Goal: Task Accomplishment & Management: Complete application form

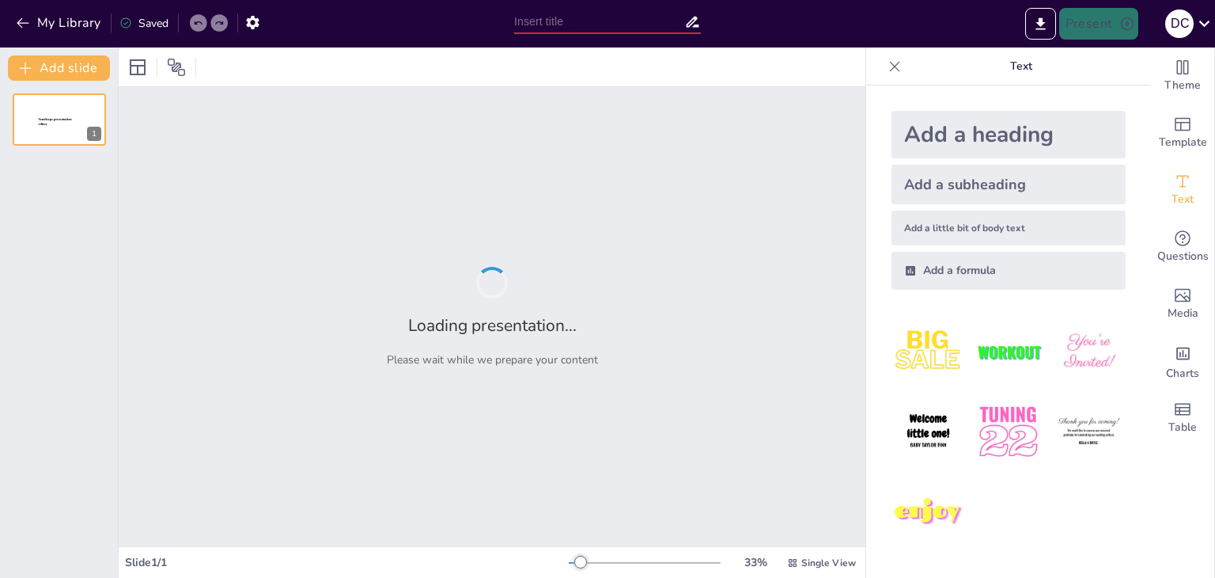
type input "La Represión Política en [GEOGRAPHIC_DATA]: Estudio de la Dictadura [PERSON_NAM…"
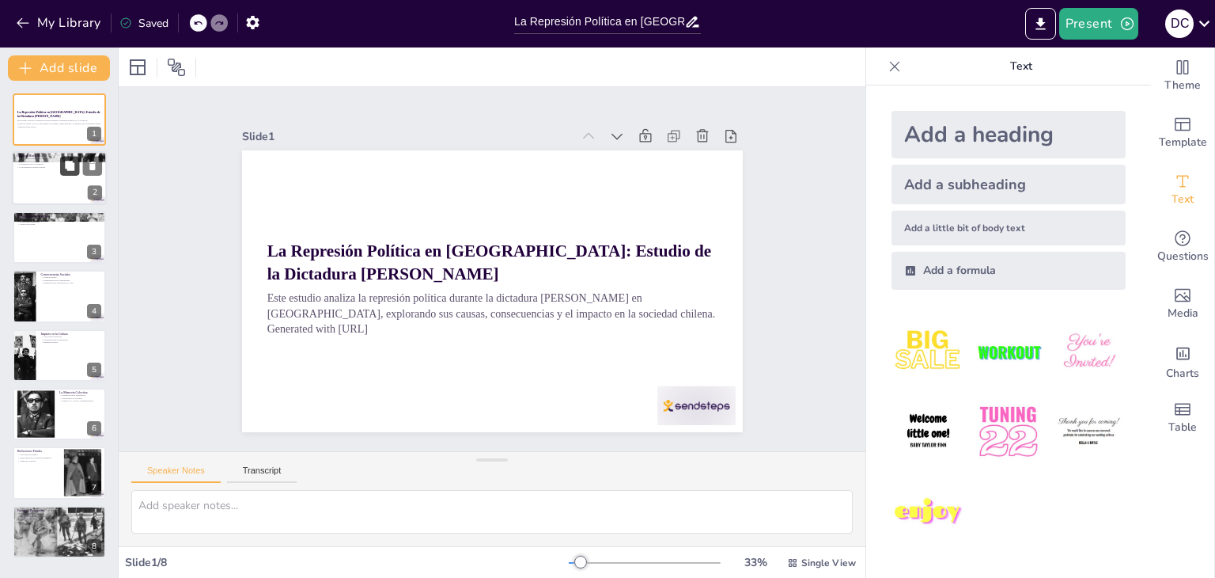
click at [66, 169] on icon at bounding box center [69, 166] width 11 height 11
type textarea "Lo ipsum do sitame co 1353 adipi el seddoe te in utlabor etdolo ma al enimadmi …"
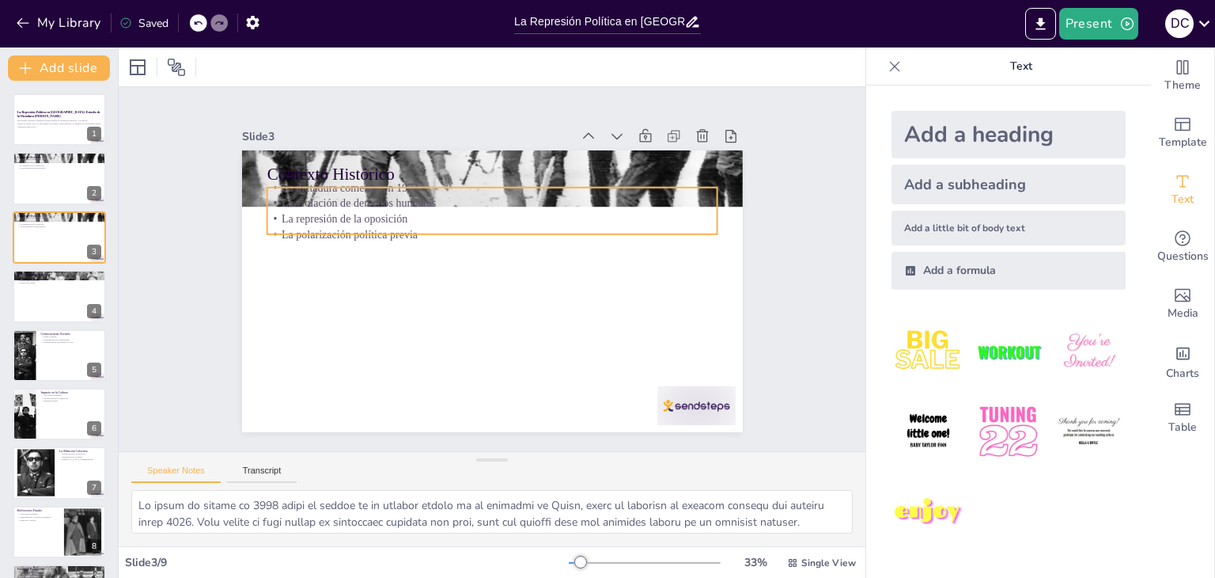
click at [368, 216] on p "La represión de la oposición" at bounding box center [492, 218] width 451 height 16
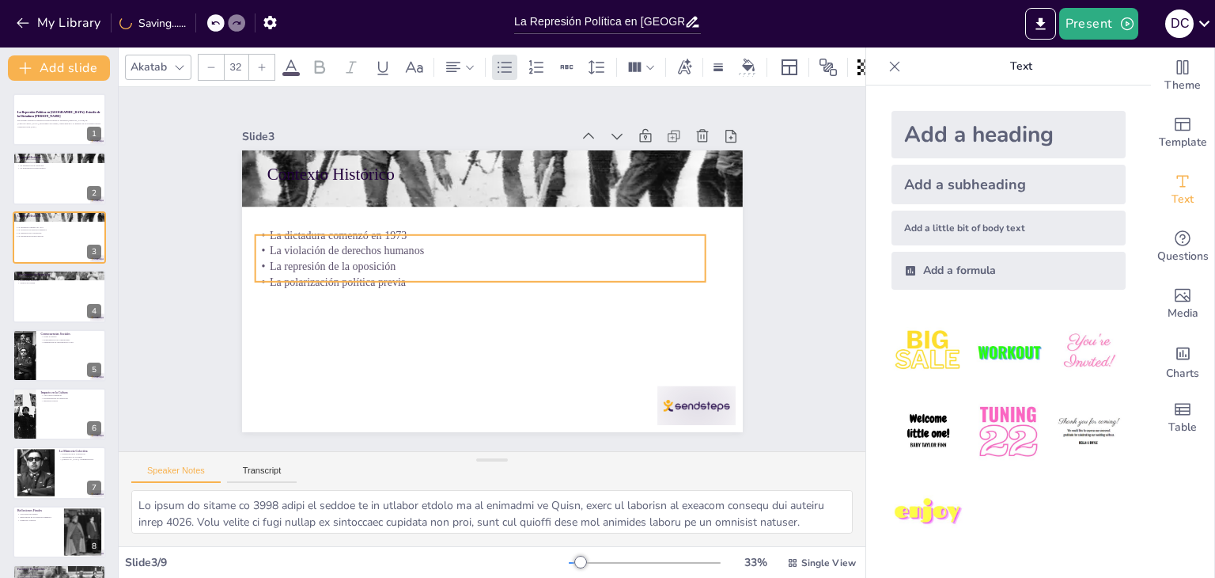
drag, startPoint x: 375, startPoint y: 219, endPoint x: 362, endPoint y: 267, distance: 49.3
click at [362, 274] on p "La polarización política previa" at bounding box center [480, 282] width 451 height 16
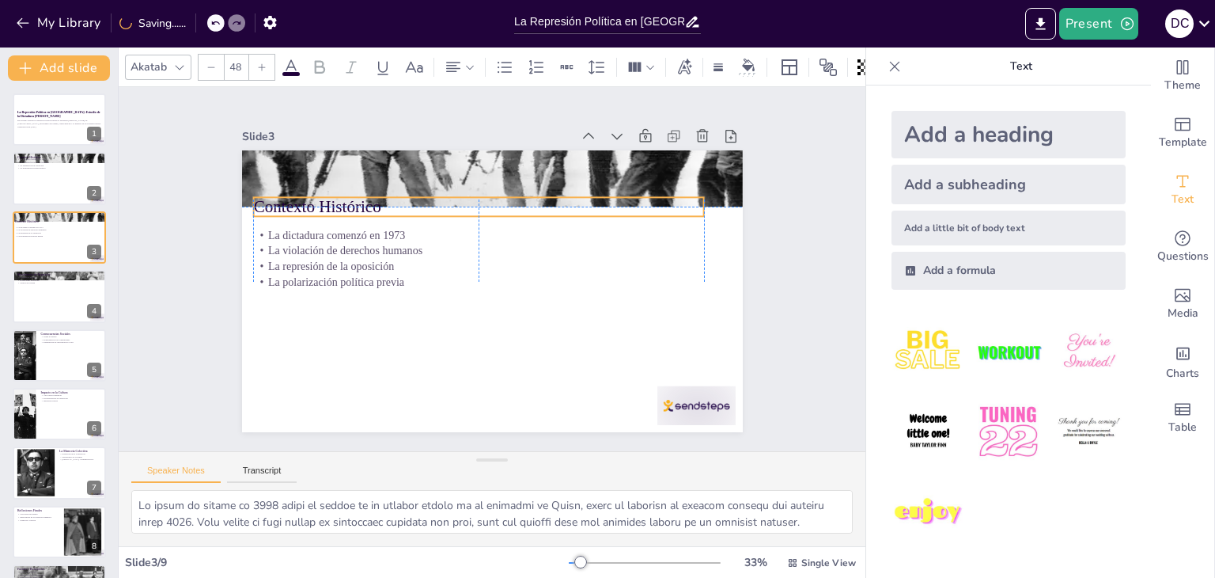
drag, startPoint x: 354, startPoint y: 172, endPoint x: 342, endPoint y: 207, distance: 36.8
click at [342, 207] on p "Contexto Histórico" at bounding box center [485, 205] width 451 height 70
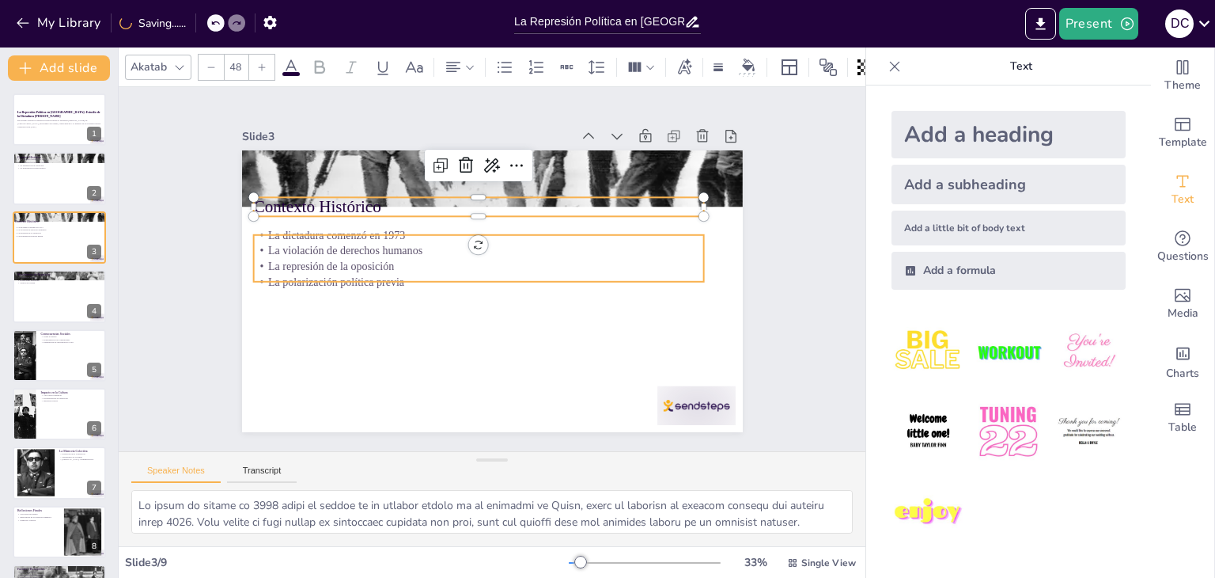
type input "32"
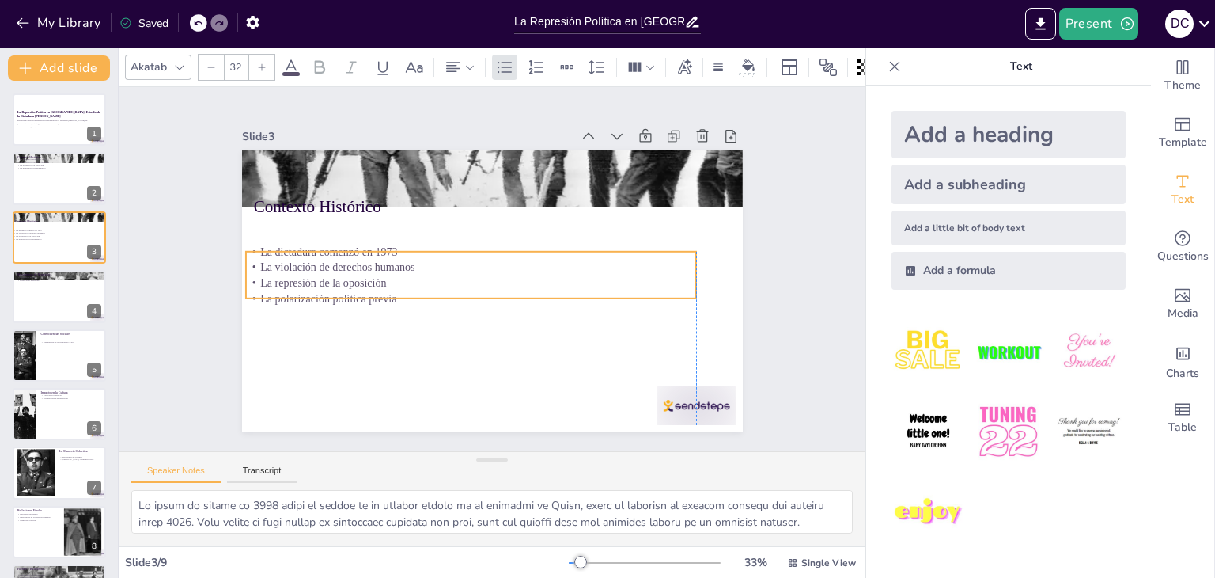
drag, startPoint x: 336, startPoint y: 253, endPoint x: 326, endPoint y: 267, distance: 16.5
click at [326, 275] on p "La represión de la oposición" at bounding box center [471, 283] width 451 height 16
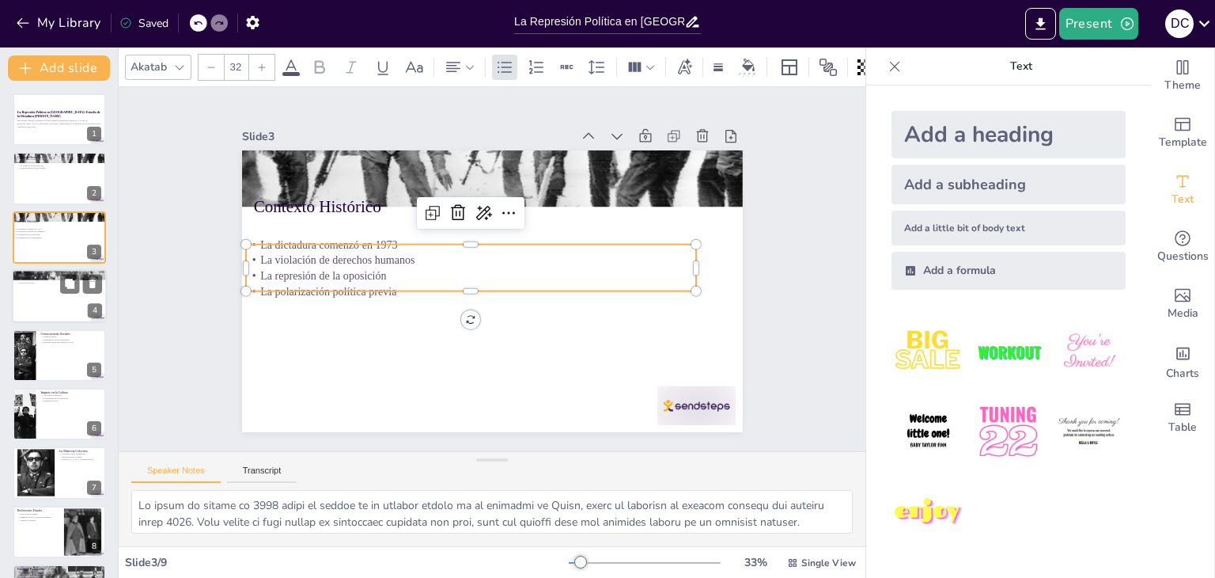
click at [55, 295] on div at bounding box center [59, 296] width 95 height 54
type textarea "La censura de medios fue una de las estrategias más efectivas del régimen para …"
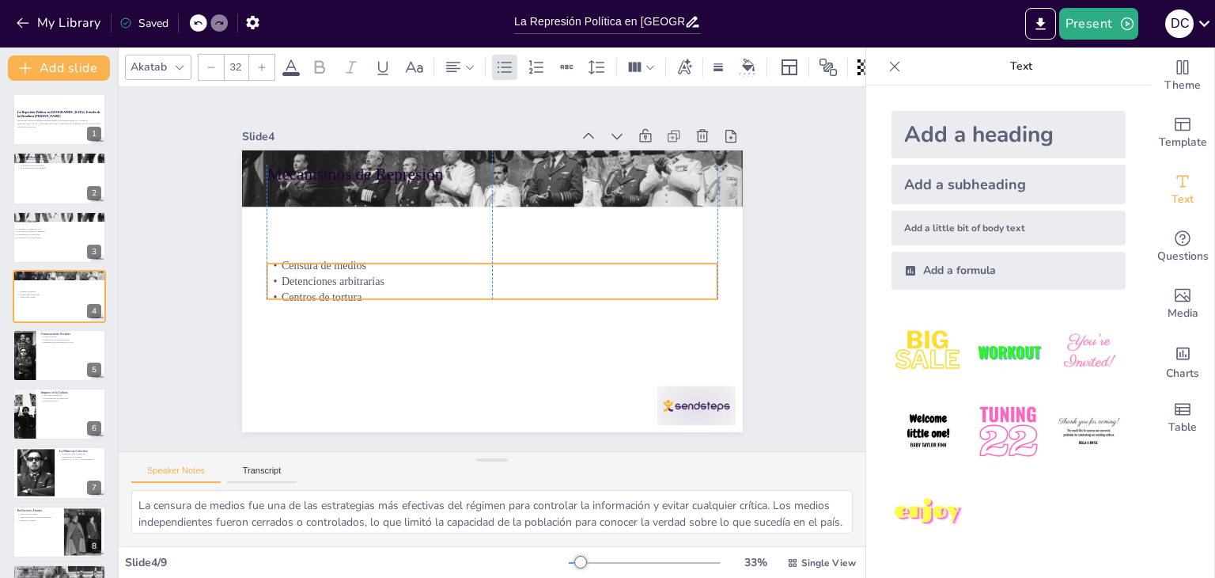
drag, startPoint x: 317, startPoint y: 198, endPoint x: 312, endPoint y: 274, distance: 76.1
click at [312, 274] on p "Detenciones arbitrarias" at bounding box center [491, 281] width 450 height 63
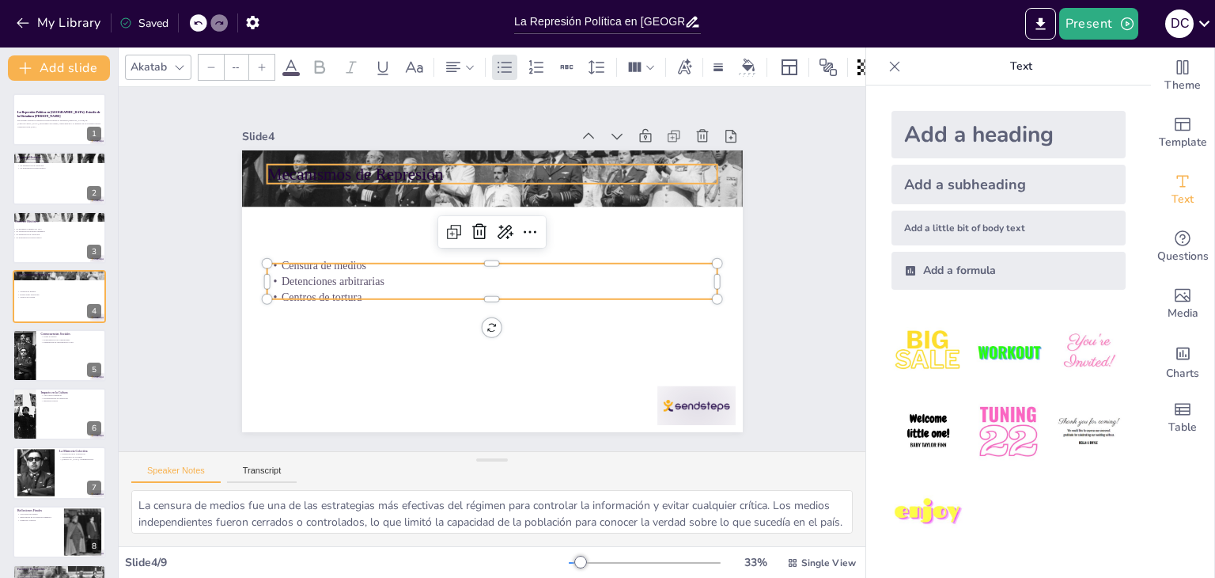
type input "48"
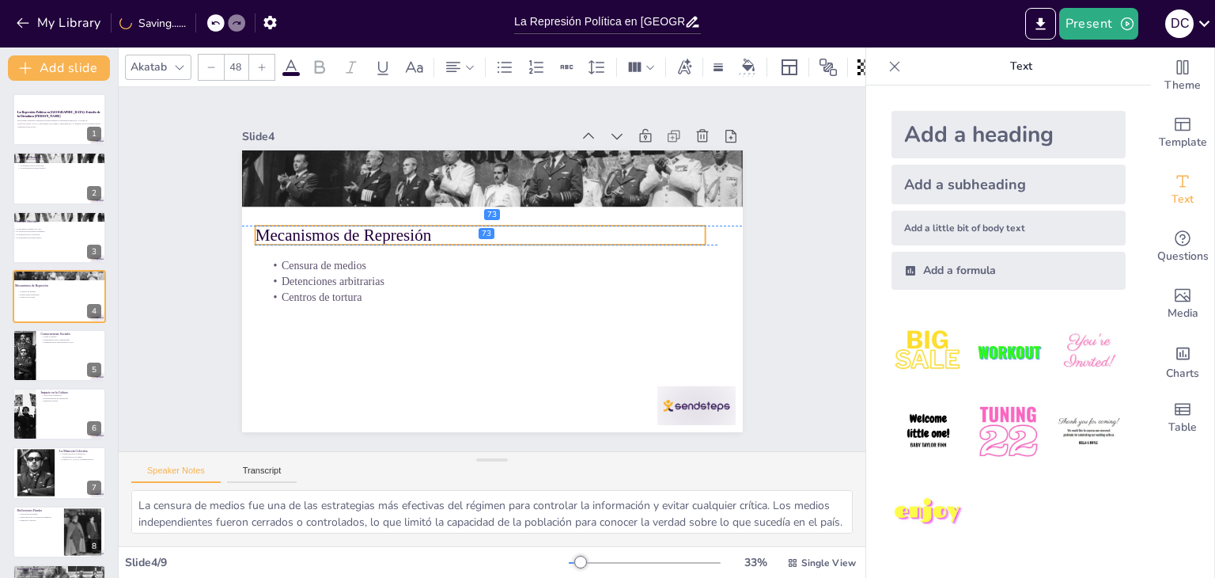
drag, startPoint x: 322, startPoint y: 161, endPoint x: 310, endPoint y: 216, distance: 56.6
click at [310, 150] on div "Mecanismos de Represión Censura de medios Detenciones arbitrarias Centros de to…" at bounding box center [492, 150] width 501 height 0
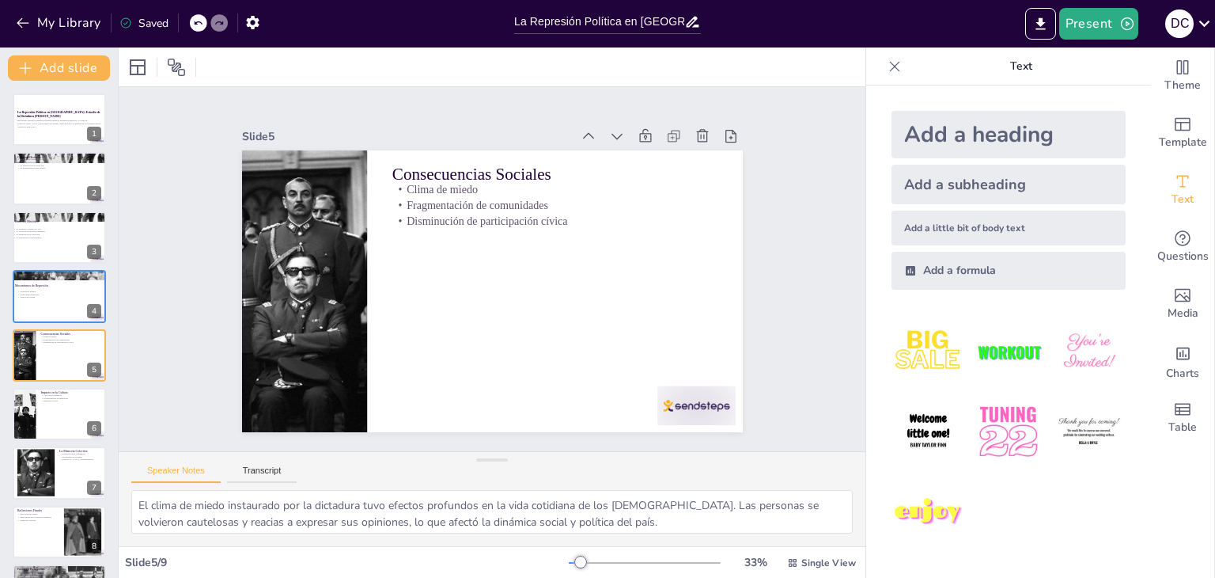
type textarea "La censura de medios fue una de las estrategias más efectivas del régimen para …"
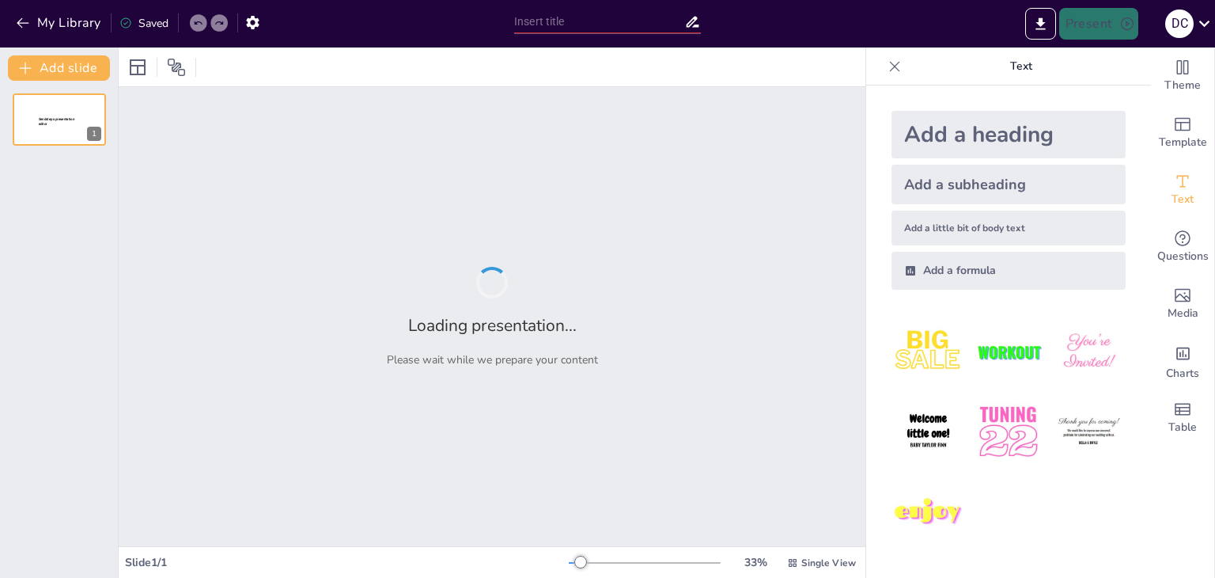
type input "La dictadura de Agusto Pinochet"
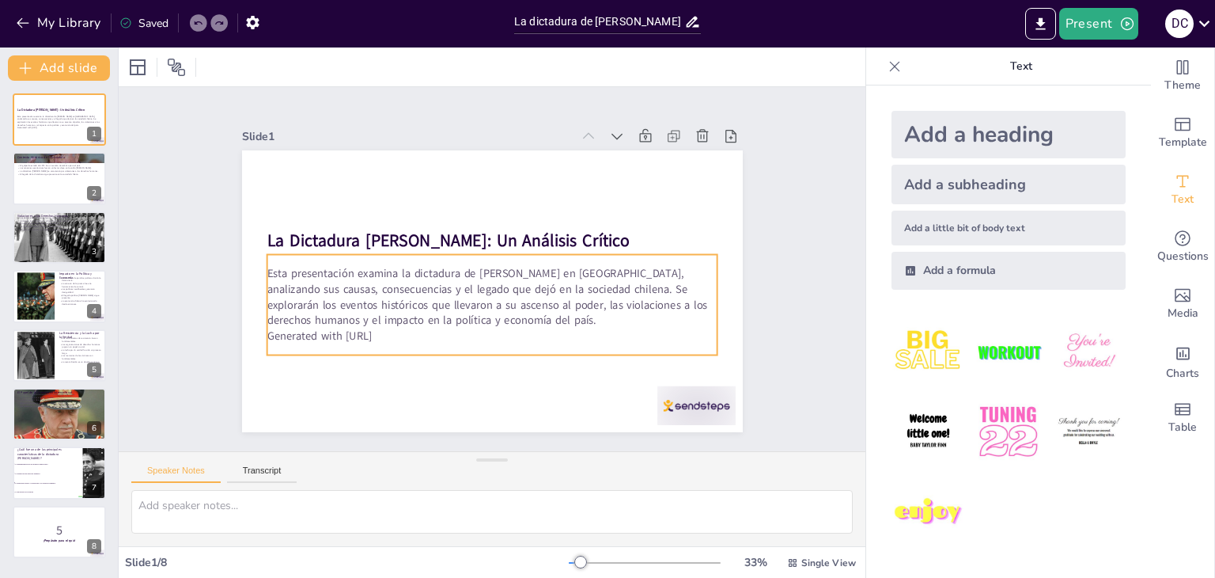
checkbox input "true"
type textarea "La elección de Salvador Allende en 1970 fue un momento decisivo que marcó un ca…"
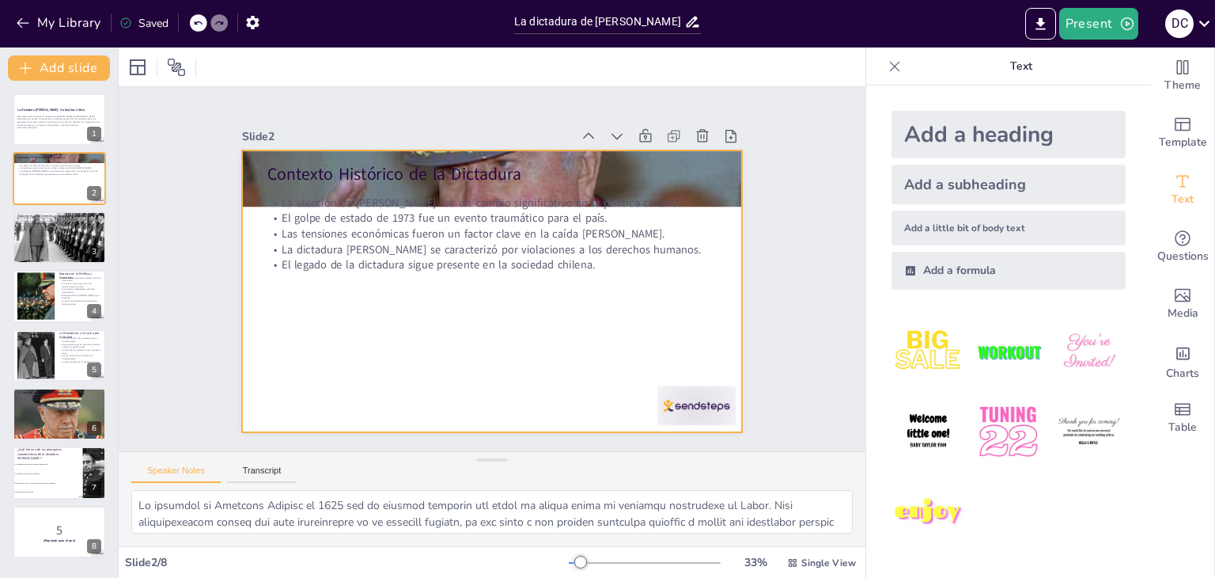
checkbox input "true"
type textarea "Las detenciones arbitrarias fueron una práctica común durante la dictadura de P…"
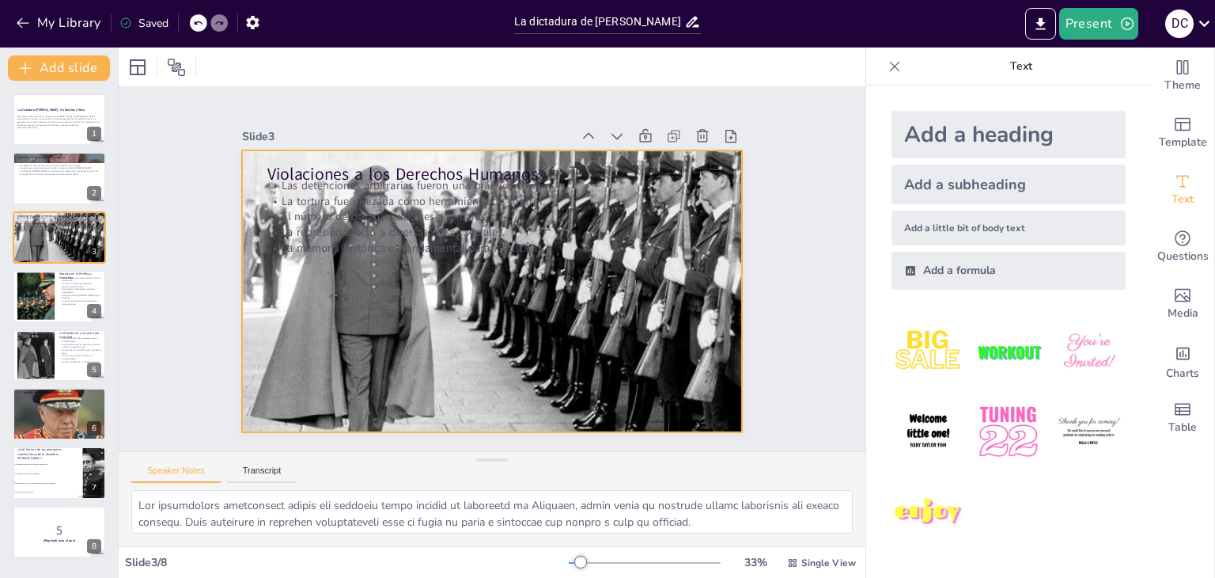
checkbox input "true"
type textarea "La abolición de los partidos políticos durante la dictadura de Pinochet tuvo un…"
checkbox input "true"
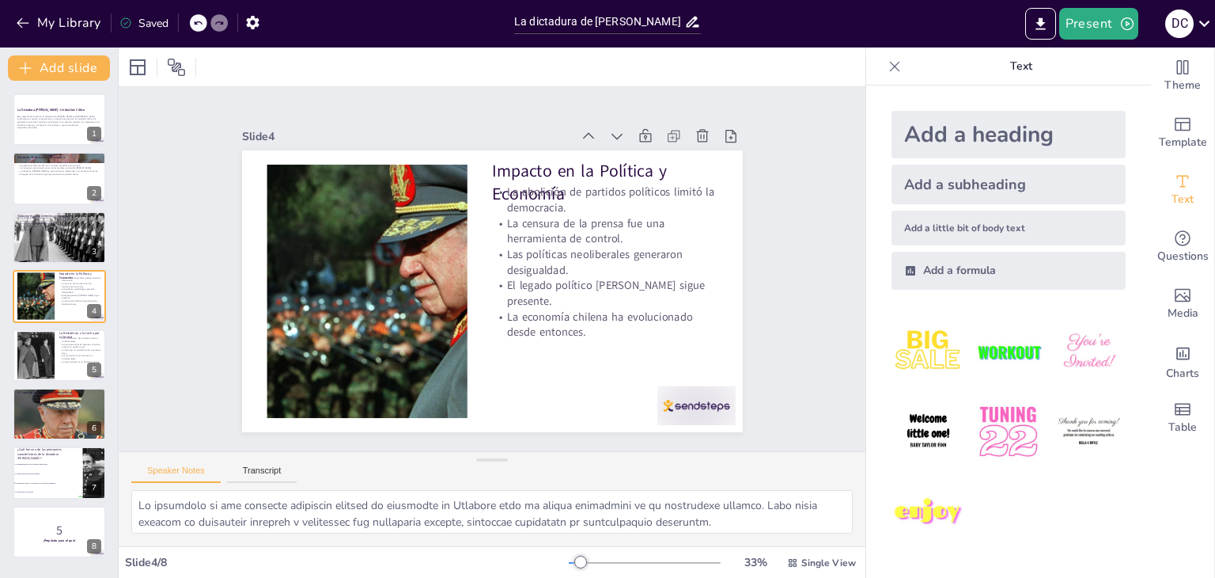
checkbox input "true"
type textarea "Los movimientos de resistencia fueron fundamentales durante la dictadura de Pin…"
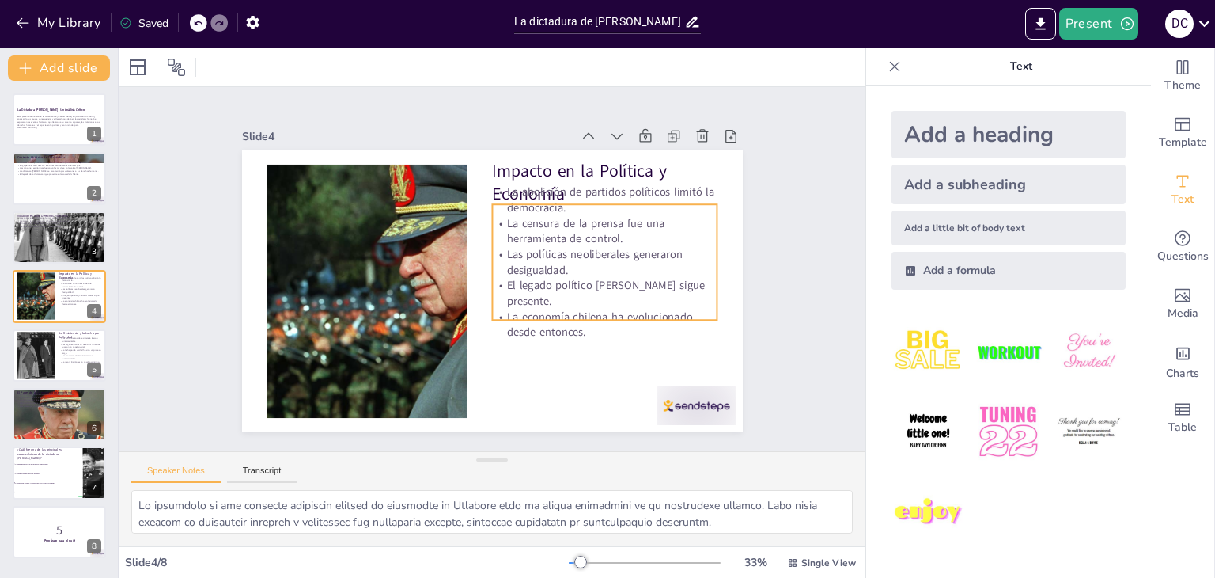
checkbox input "true"
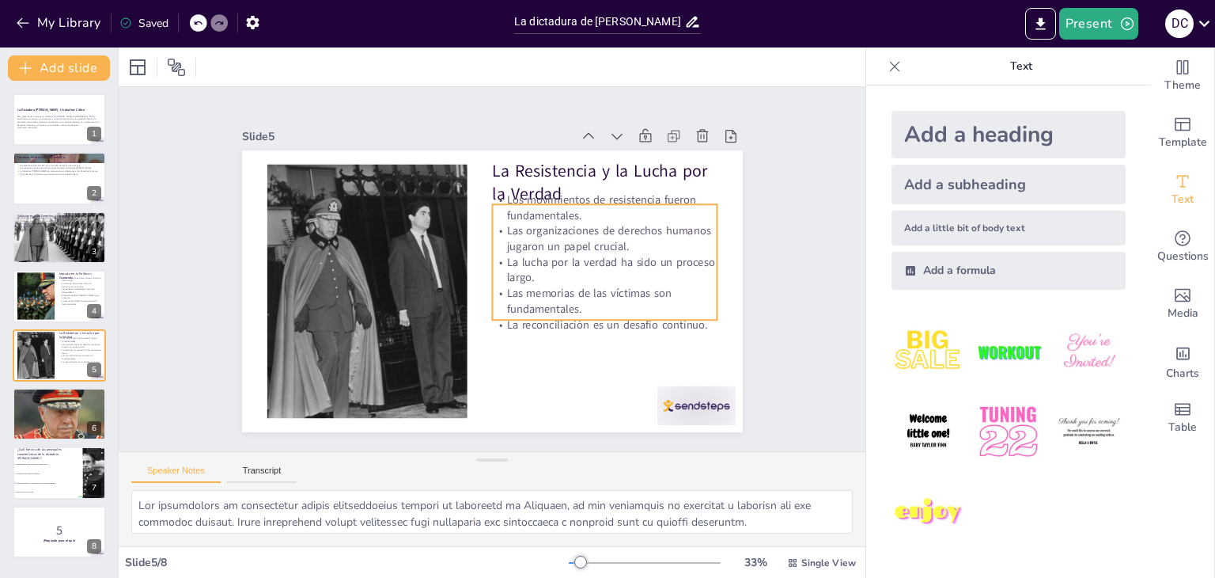
checkbox input "true"
type textarea "La comunidad internacional mantuvo una atención constante sobre las violaciones…"
checkbox input "true"
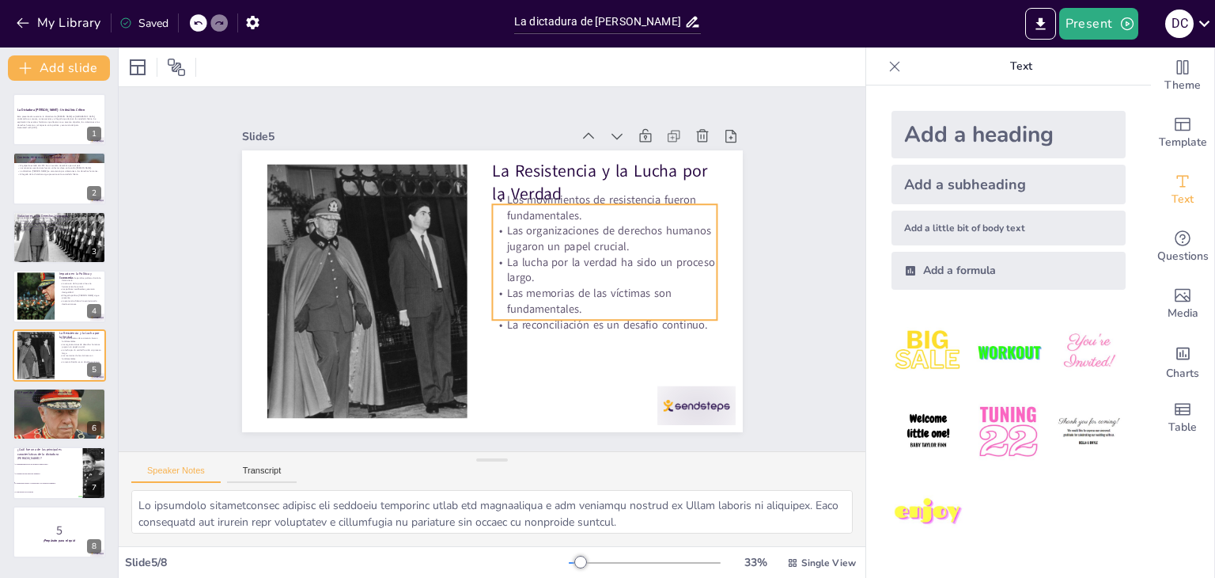
checkbox input "true"
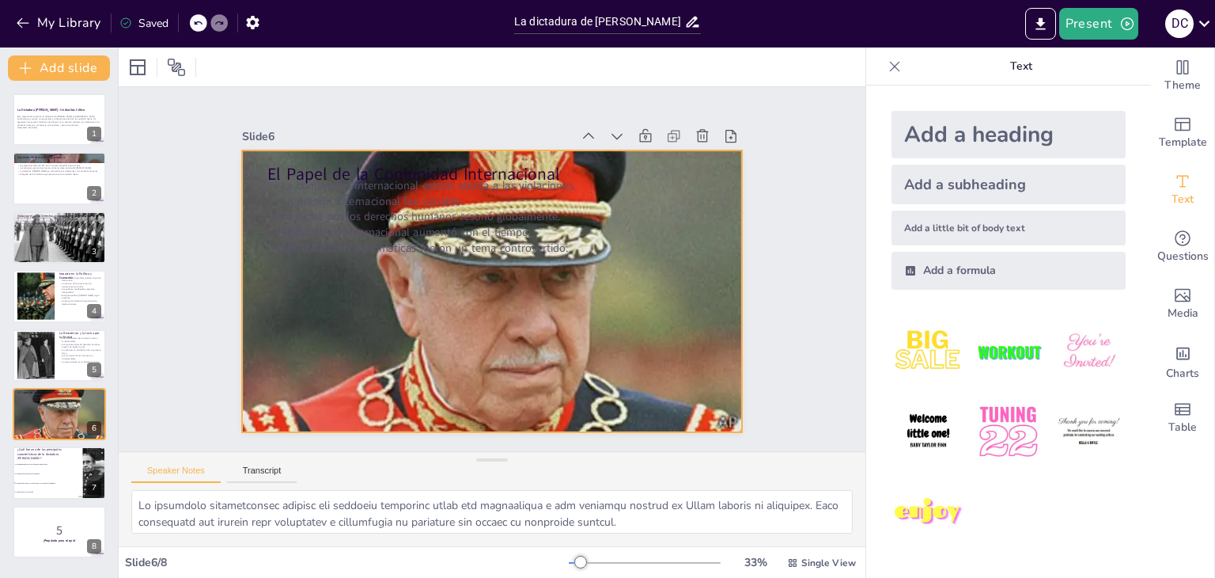
checkbox input "true"
type textarea "La respuesta correcta es la opción 3, "La represión política y violaciones a lo…"
checkbox input "true"
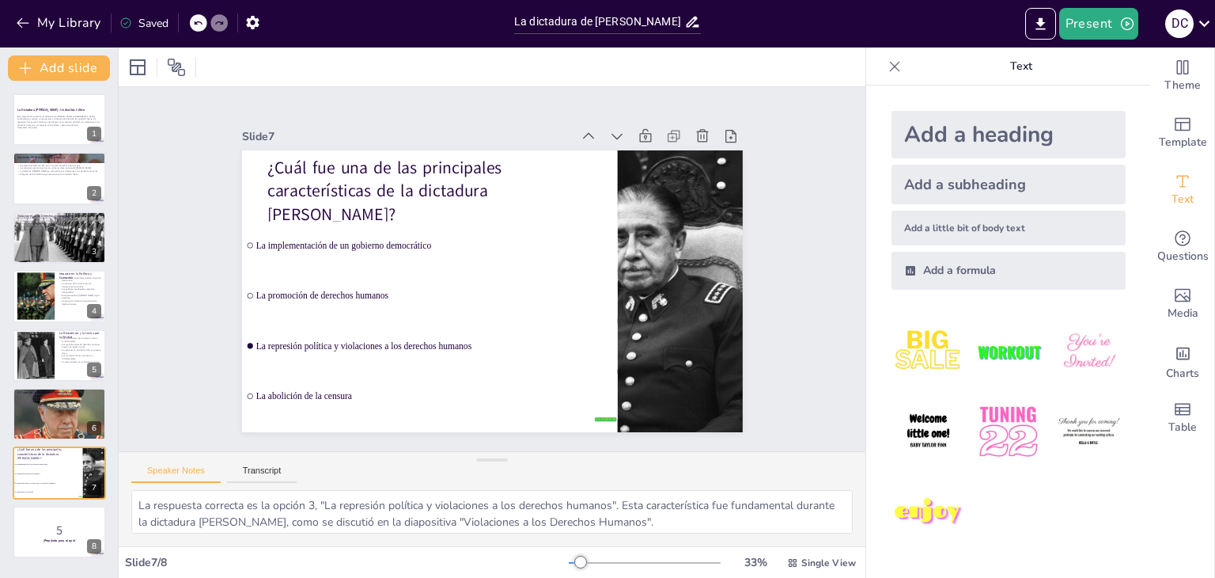
checkbox input "true"
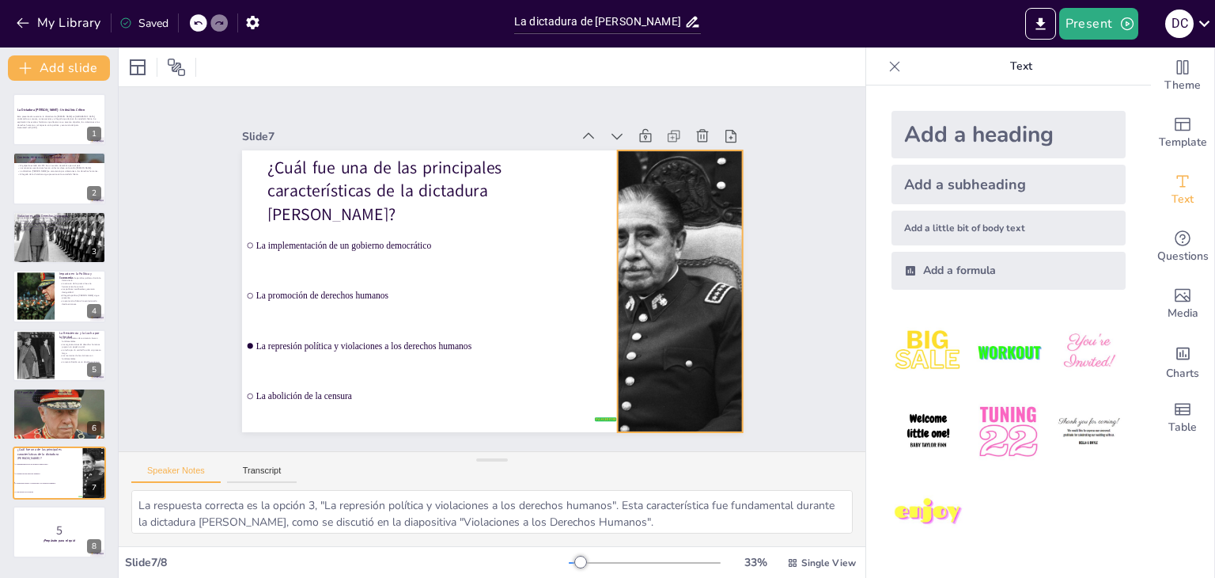
checkbox input "true"
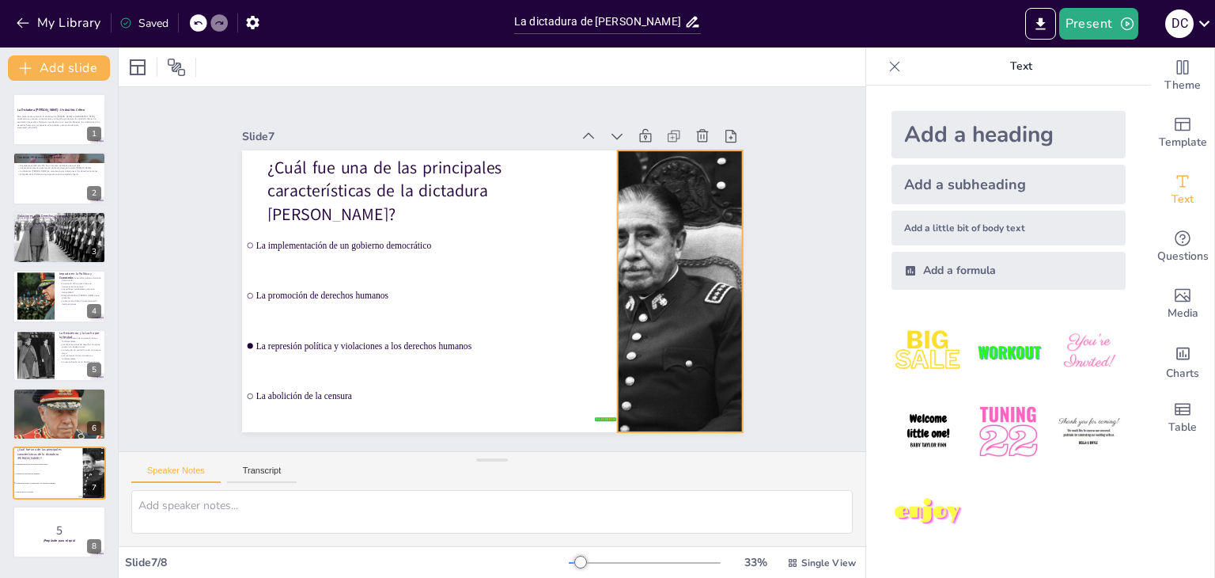
checkbox input "true"
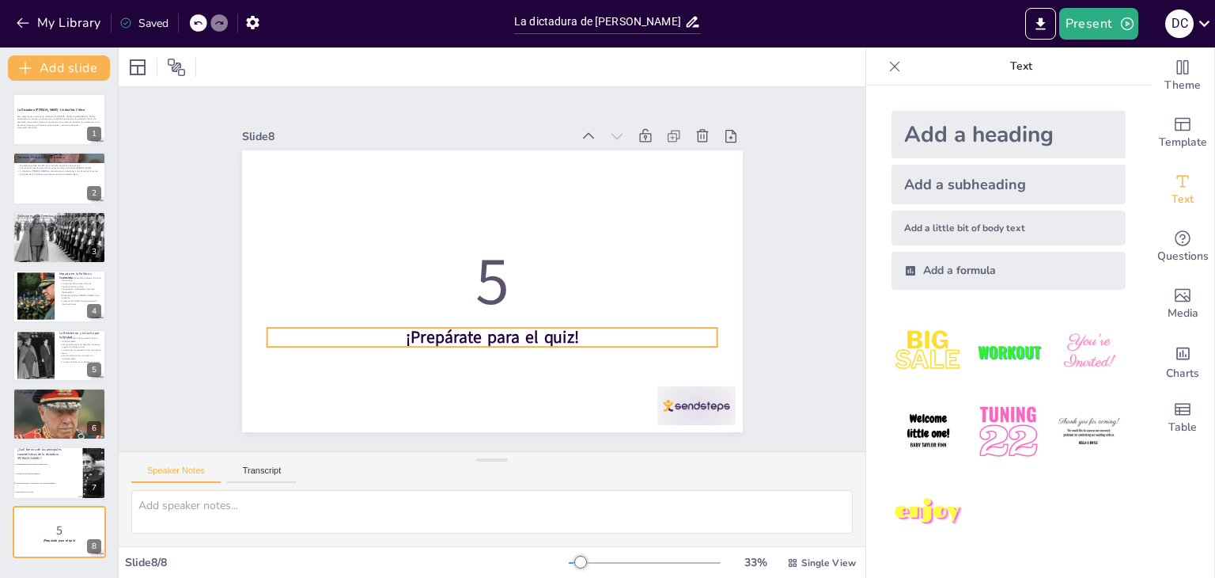
checkbox input "true"
type textarea "La respuesta correcta es la opción 3, "La represión política y violaciones a lo…"
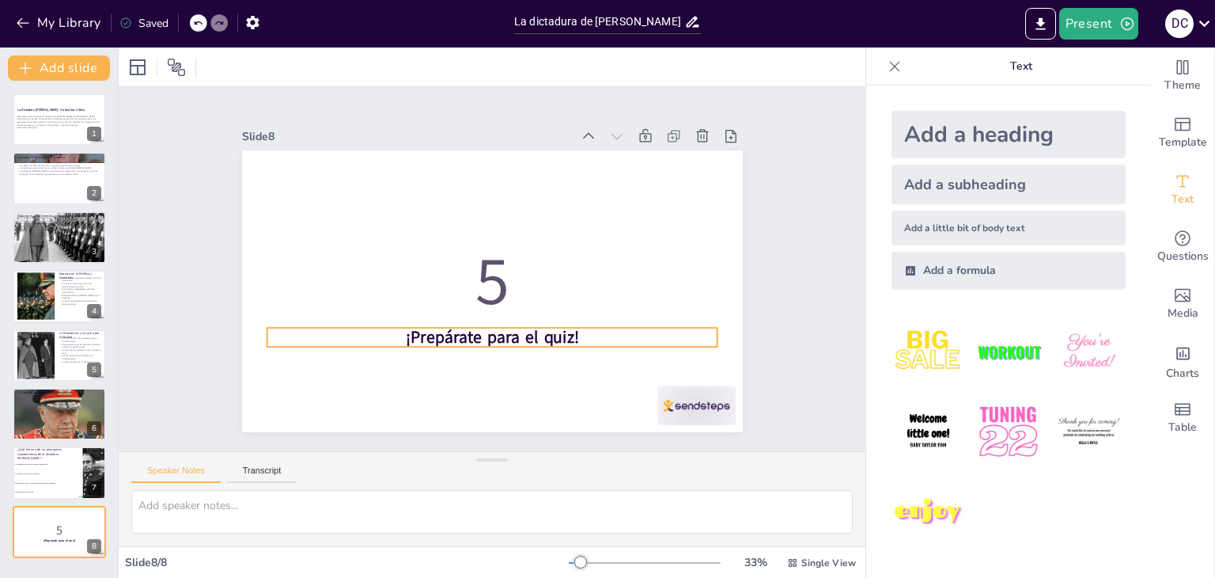
checkbox input "true"
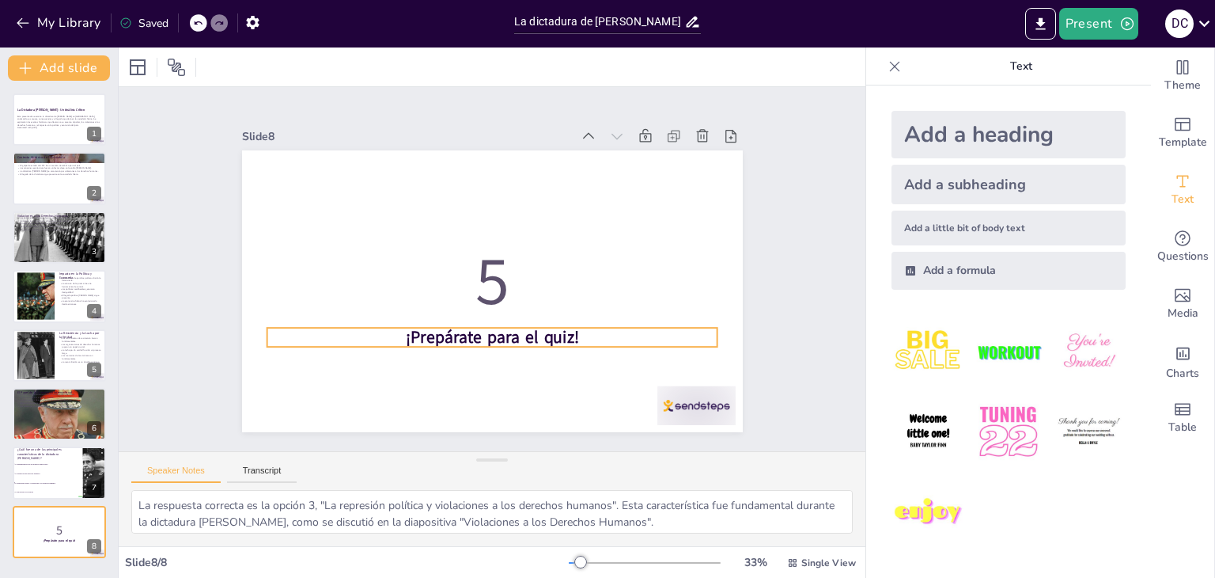
checkbox input "true"
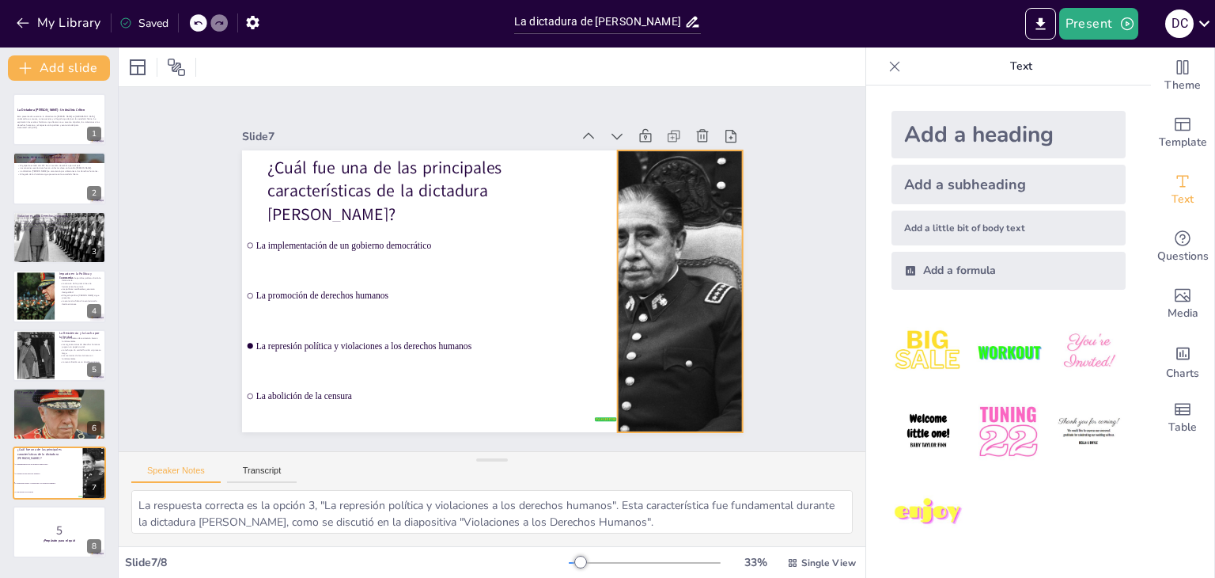
checkbox input "true"
type textarea "La comunidad internacional mantuvo una atención constante sobre las violaciones…"
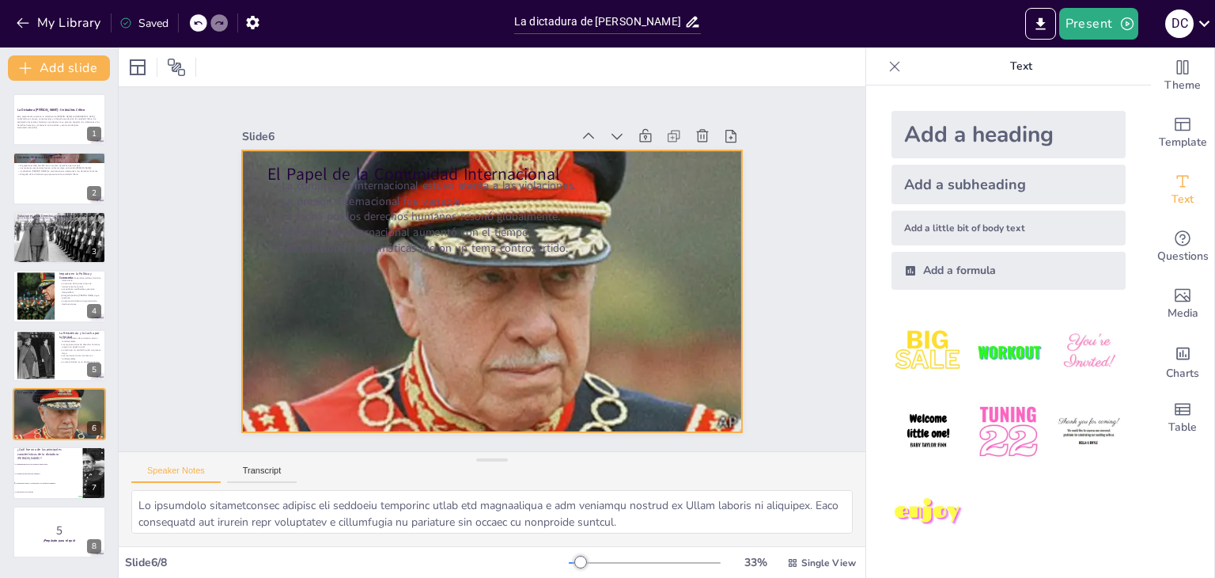
checkbox input "true"
type textarea "Los movimientos de resistencia fueron fundamentales durante la dictadura de Pin…"
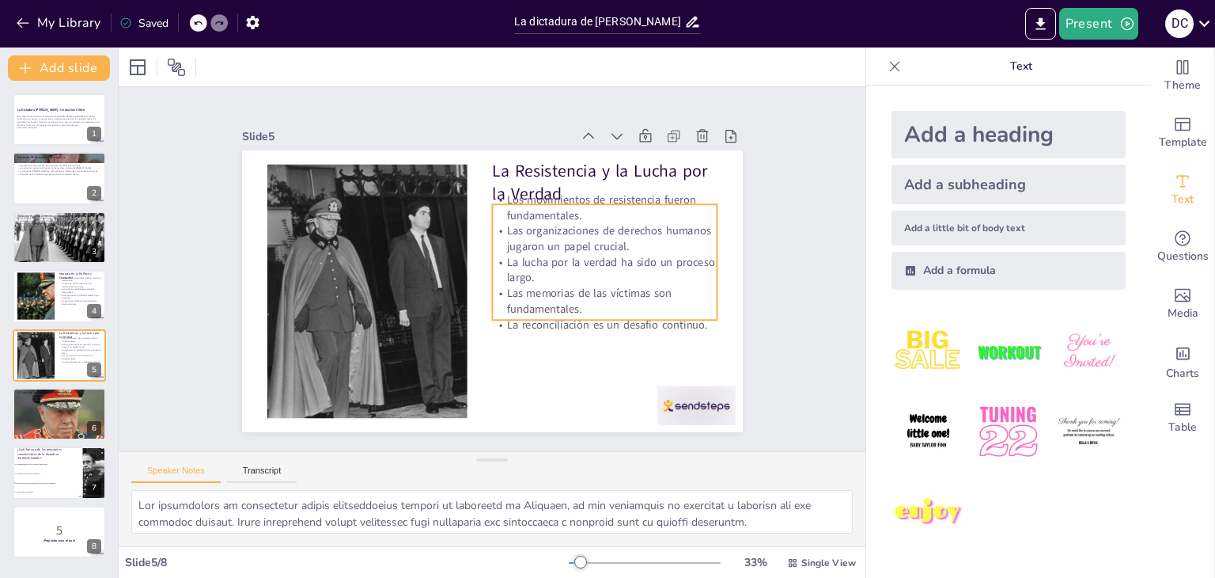
checkbox input "true"
type textarea "La abolición de los partidos políticos durante la dictadura de Pinochet tuvo un…"
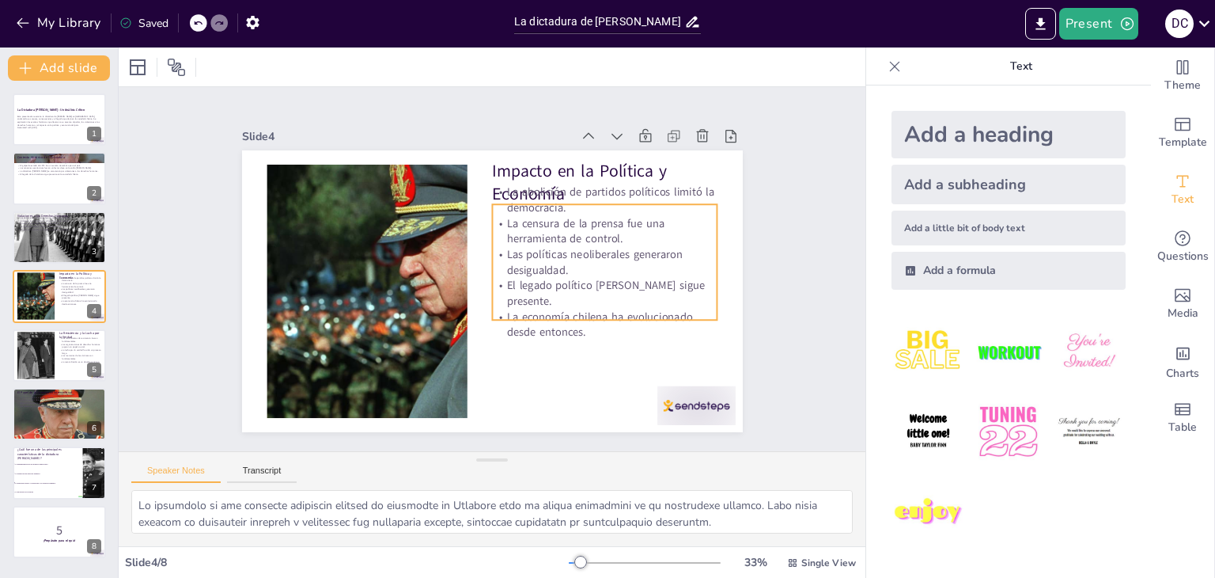
checkbox input "true"
type textarea "Las detenciones arbitrarias fueron una práctica común durante la dictadura de P…"
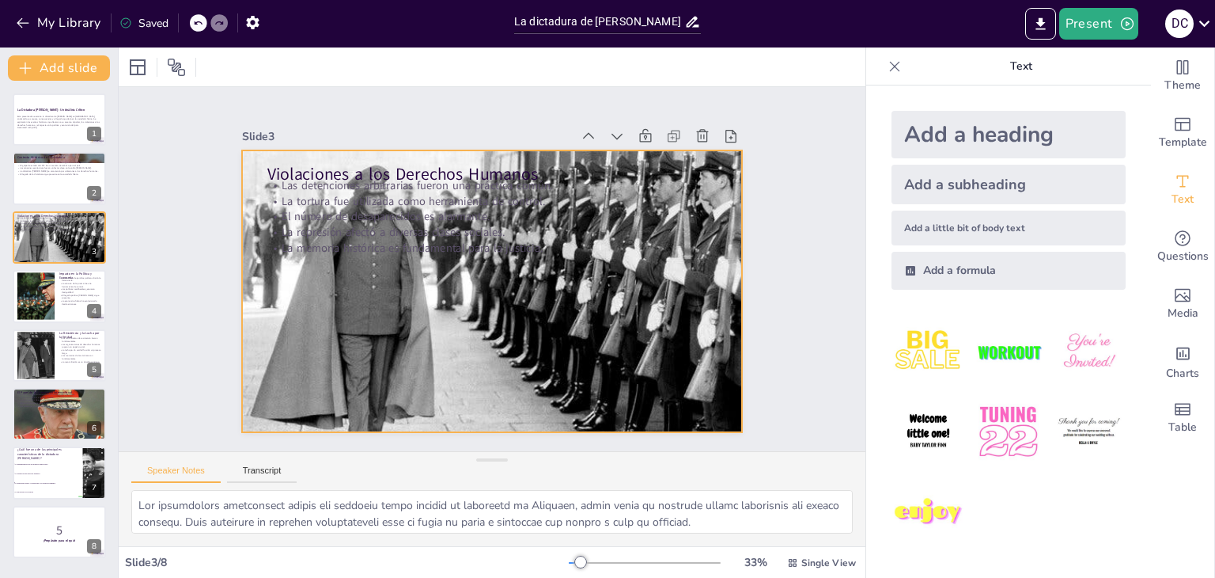
checkbox input "true"
type textarea "La elección de Salvador Allende en 1970 fue un momento decisivo que marcó un ca…"
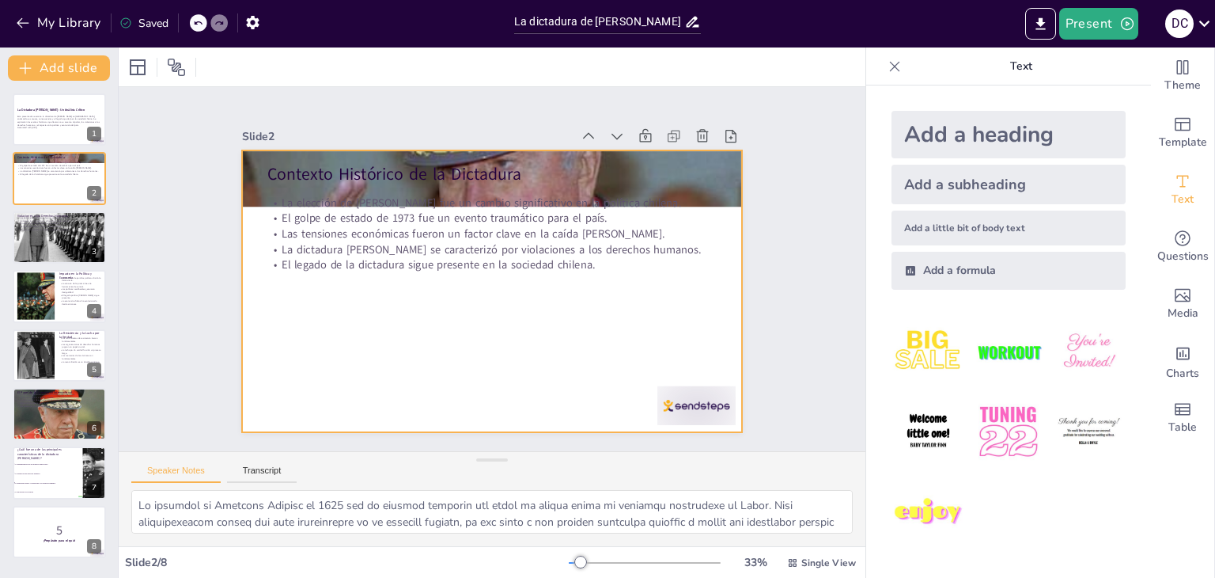
checkbox input "true"
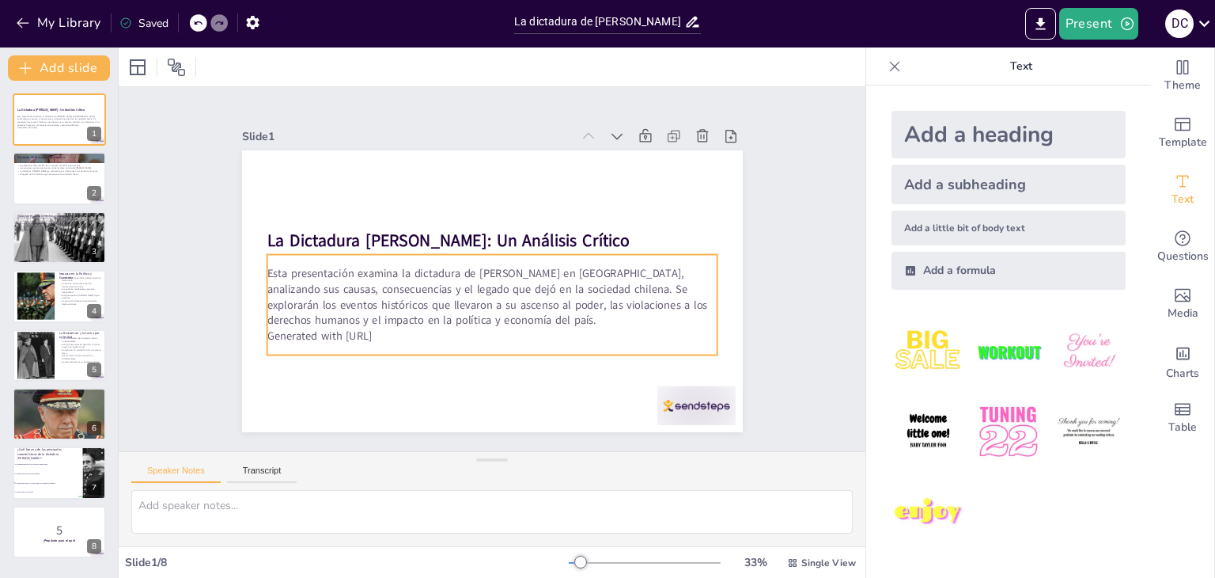
checkbox input "true"
type textarea "La elección de Salvador Allende en 1970 fue un momento decisivo que marcó un ca…"
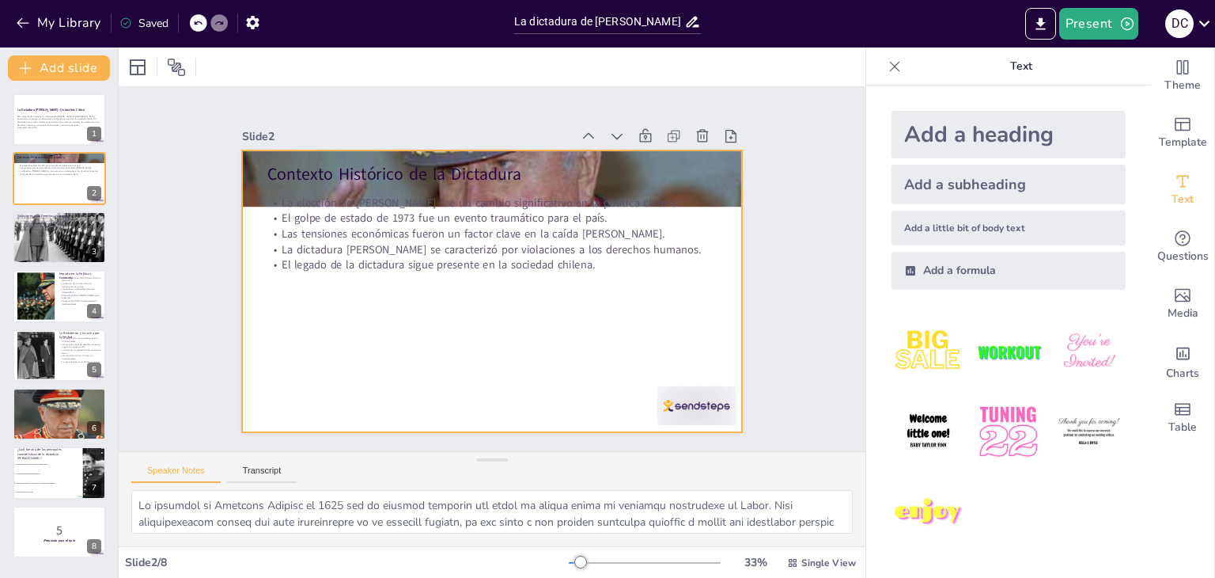
checkbox input "true"
type textarea "Las detenciones arbitrarias fueron una práctica común durante la dictadura de P…"
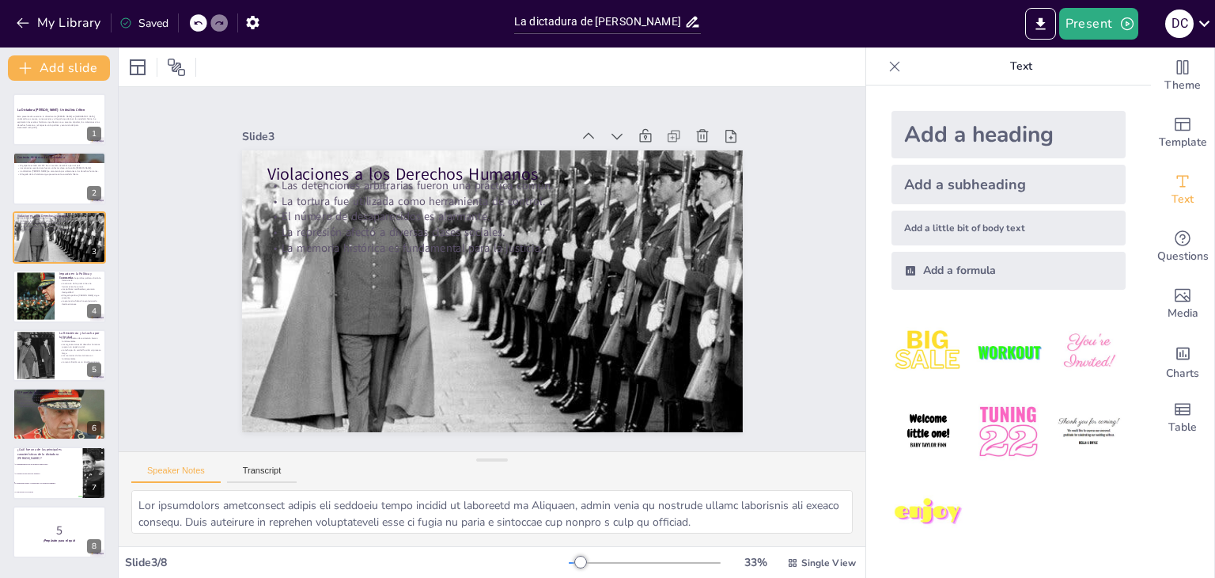
checkbox input "true"
